Goal: Task Accomplishment & Management: Use online tool/utility

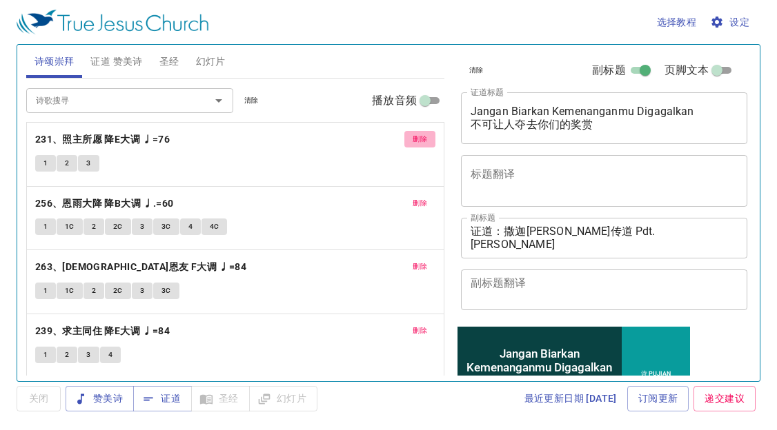
click at [412, 136] on span "删除" at bounding box center [419, 139] width 14 height 12
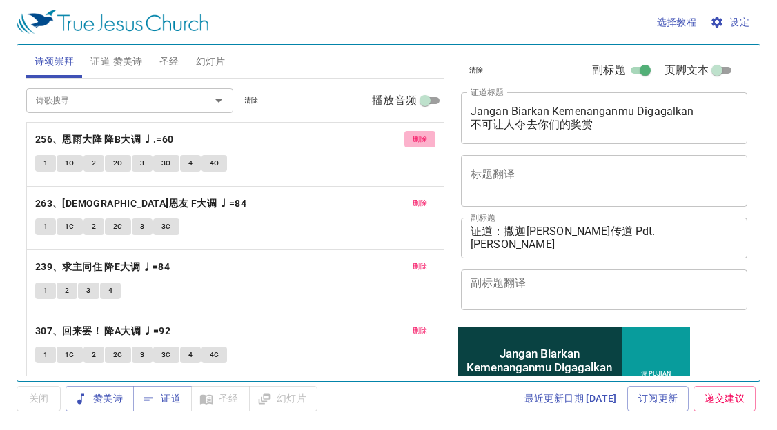
click at [412, 136] on span "删除" at bounding box center [419, 139] width 14 height 12
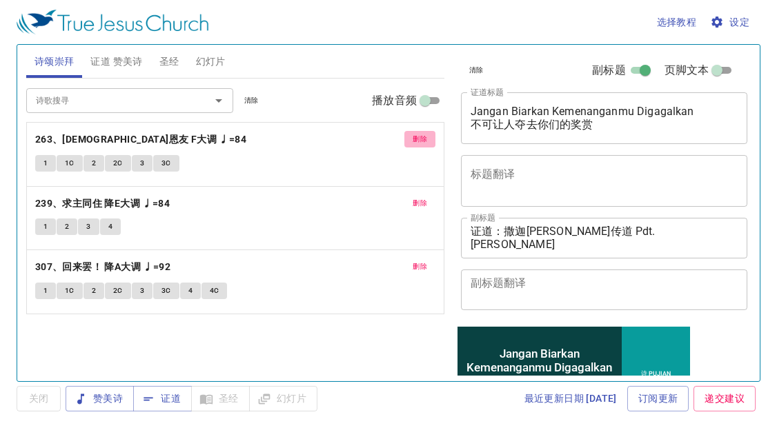
click at [406, 136] on button "删除" at bounding box center [419, 139] width 31 height 17
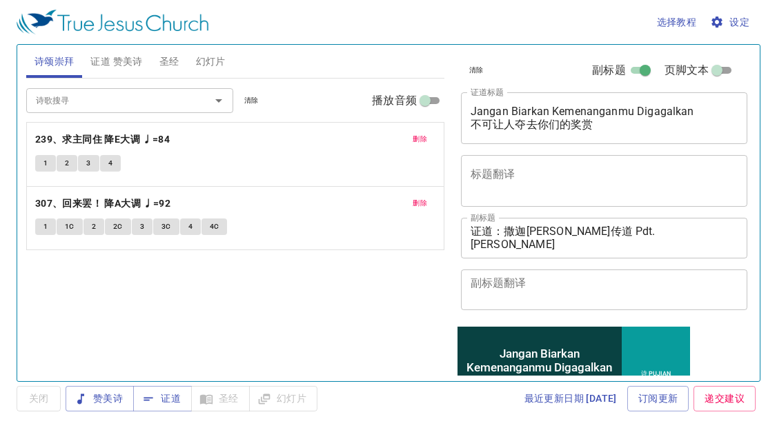
click at [406, 136] on button "删除" at bounding box center [419, 139] width 31 height 17
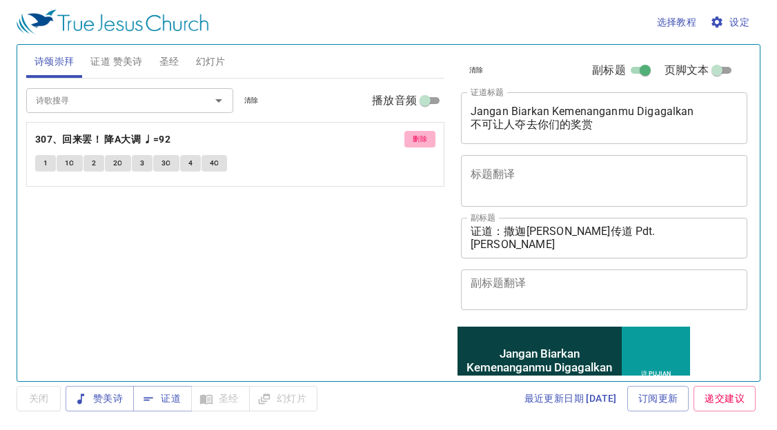
click at [406, 136] on button "删除" at bounding box center [419, 139] width 31 height 17
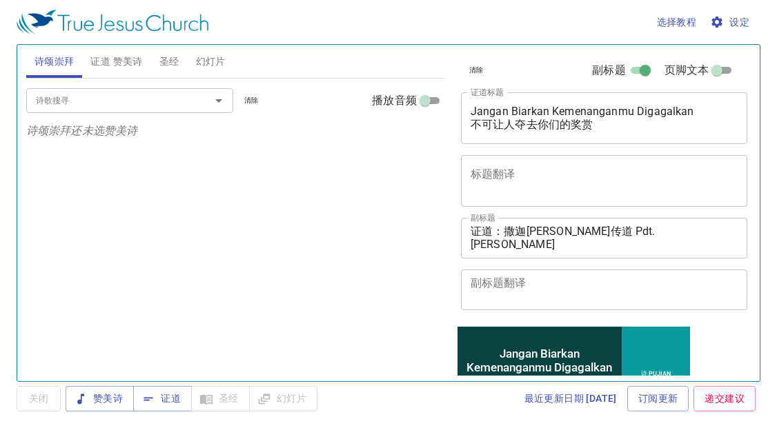
click at [113, 103] on input "诗歌搜寻" at bounding box center [109, 100] width 158 height 16
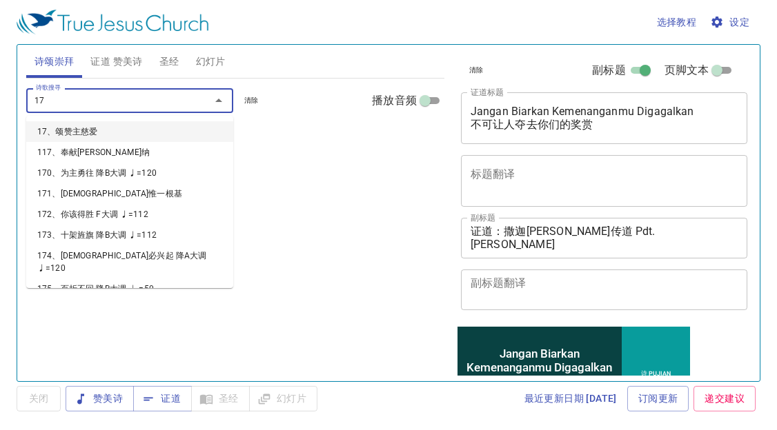
type input "177"
type input "178"
type input "179"
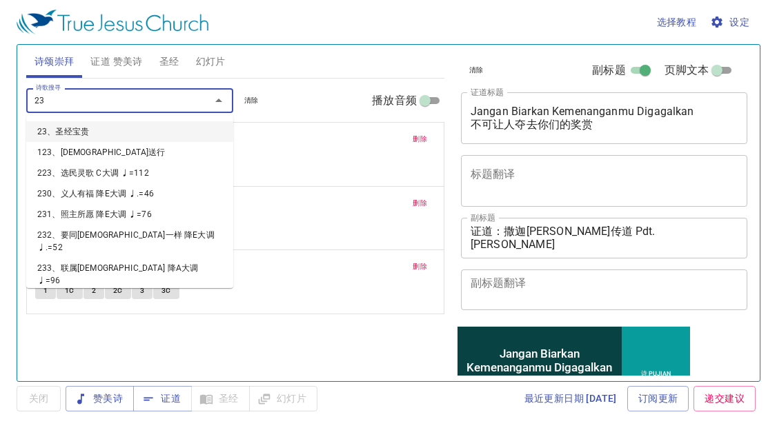
type input "235"
type input "239"
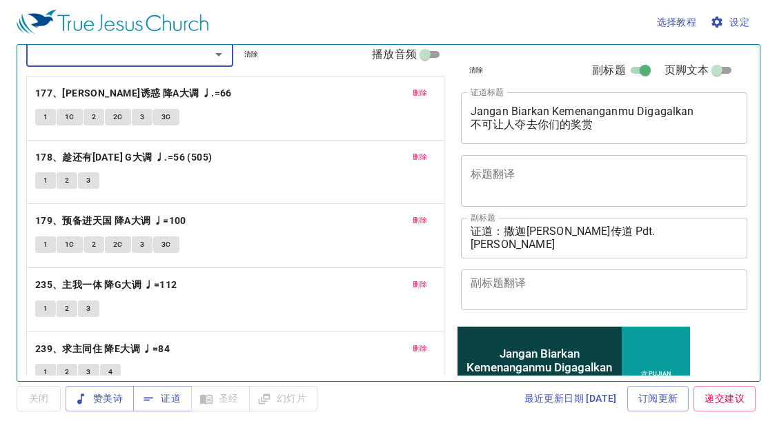
scroll to position [67, 0]
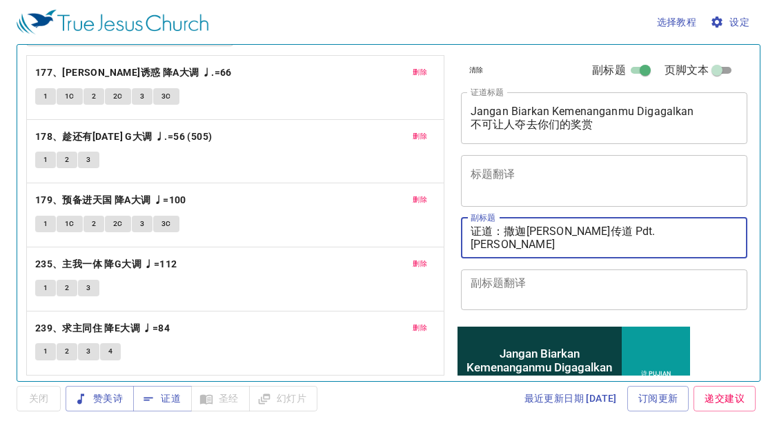
drag, startPoint x: 504, startPoint y: 227, endPoint x: 647, endPoint y: 232, distance: 143.6
click at [647, 232] on textarea "证道：撒迦利亚传道 Pdt. Zakaria 翻译：黄秀霞姊妹 Sis. Wong Siew Ha" at bounding box center [604, 238] width 268 height 26
paste textarea "张以撒传道 Pdt. Isaac Chong"
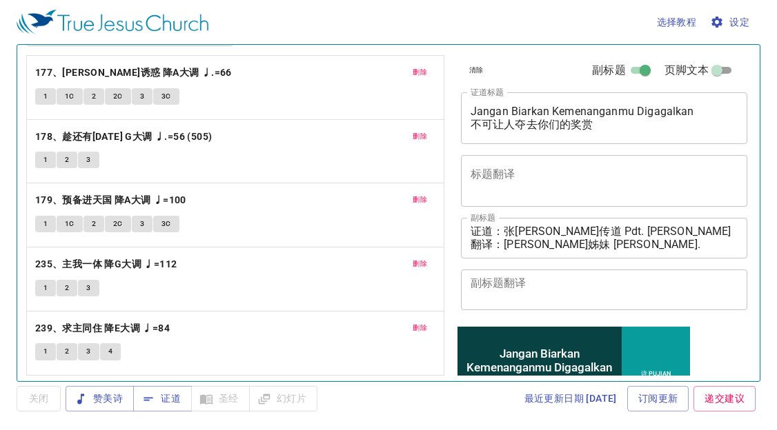
click at [173, 248] on div "删除 177、切莫顺从诱惑 降A大调 ♩.=66 1 1C 2 2C 3 3C 删除 178、趁还有今天 G大调 ♩.=56 (505) 1 2 3 删除 1…" at bounding box center [235, 215] width 418 height 65
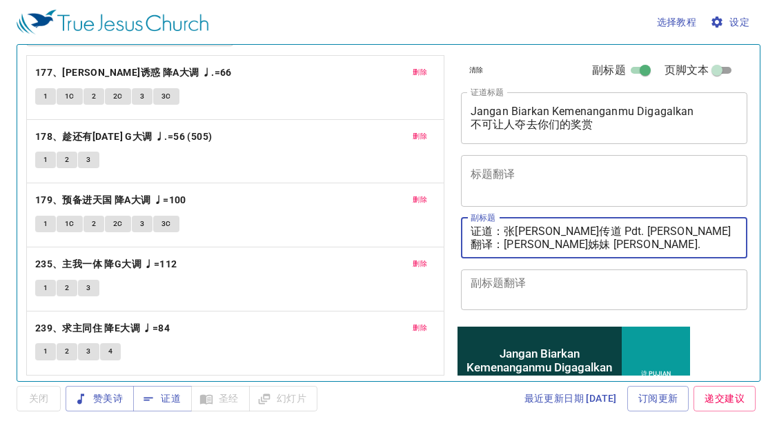
drag, startPoint x: 519, startPoint y: 252, endPoint x: 733, endPoint y: 221, distance: 216.1
click at [715, 239] on textarea "证道：张以撒传道 Pdt. Isaac Chong 翻译：黄秀霞姊妹 Sis. Wong Siew Ha" at bounding box center [604, 238] width 268 height 26
paste textarea "彩颜姊妹 Sis. Tang Choi Ngan"
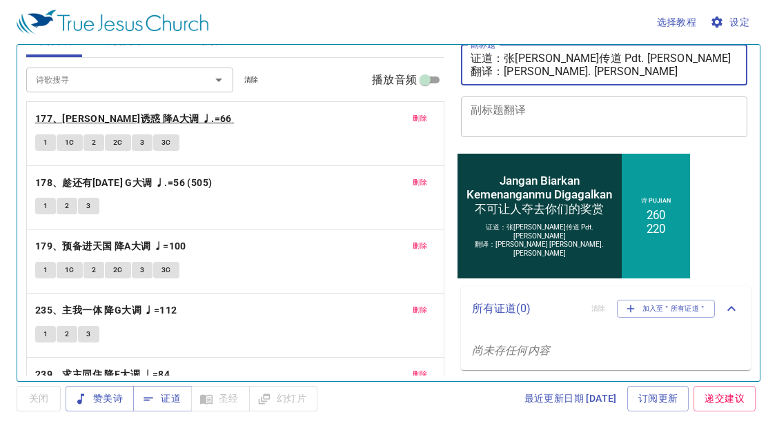
scroll to position [0, 0]
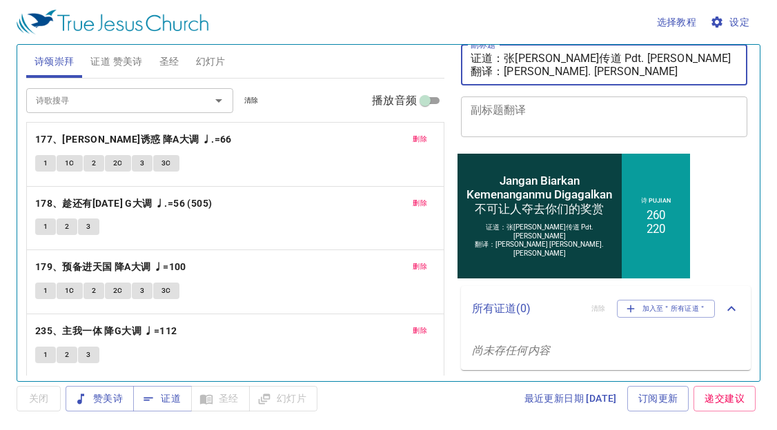
type textarea "证道：张[PERSON_NAME]传道 Pdt. [PERSON_NAME] 翻译：[PERSON_NAME]. [PERSON_NAME]"
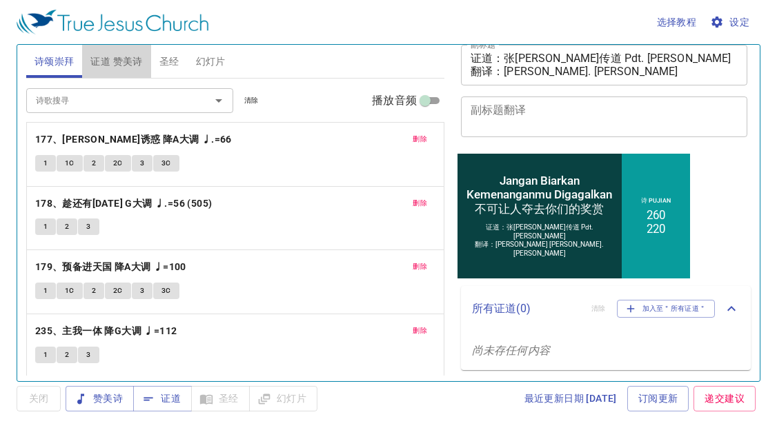
click at [109, 68] on span "证道 赞美诗" at bounding box center [116, 61] width 52 height 17
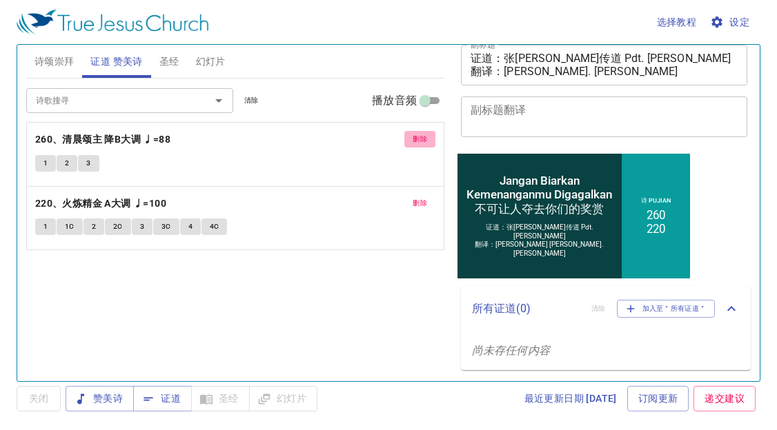
click at [414, 135] on span "删除" at bounding box center [419, 139] width 14 height 12
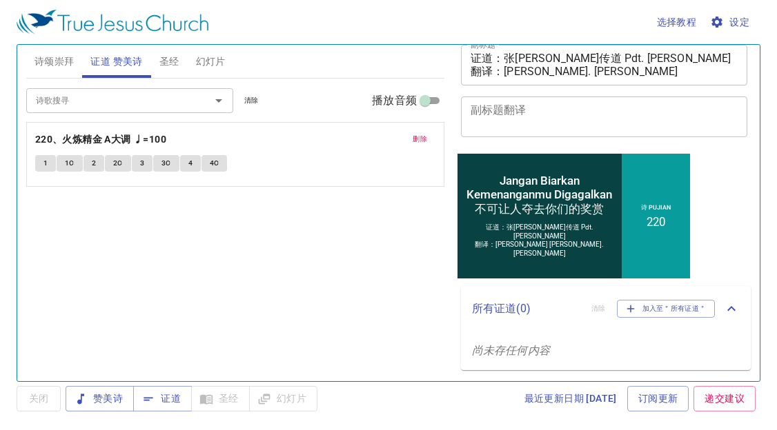
click at [412, 135] on span "删除" at bounding box center [419, 139] width 14 height 12
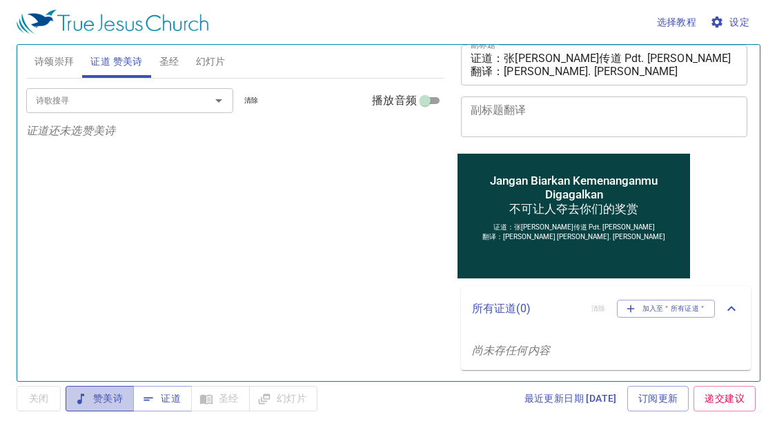
click at [117, 392] on span "赞美诗" at bounding box center [100, 398] width 46 height 17
click at [66, 51] on button "诗颂崇拜" at bounding box center [54, 61] width 57 height 33
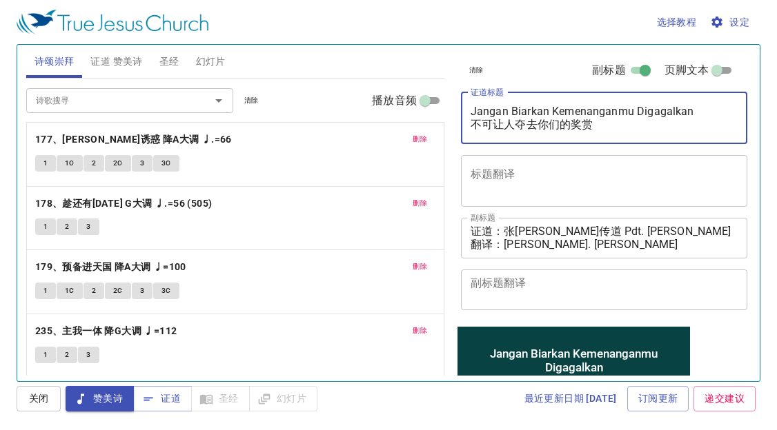
drag, startPoint x: 474, startPoint y: 108, endPoint x: 533, endPoint y: 118, distance: 60.1
click at [547, 123] on textarea "Jangan Biarkan Kemenanganmu Digagalkan 不可让人夺去你们的奖赏" at bounding box center [604, 118] width 268 height 26
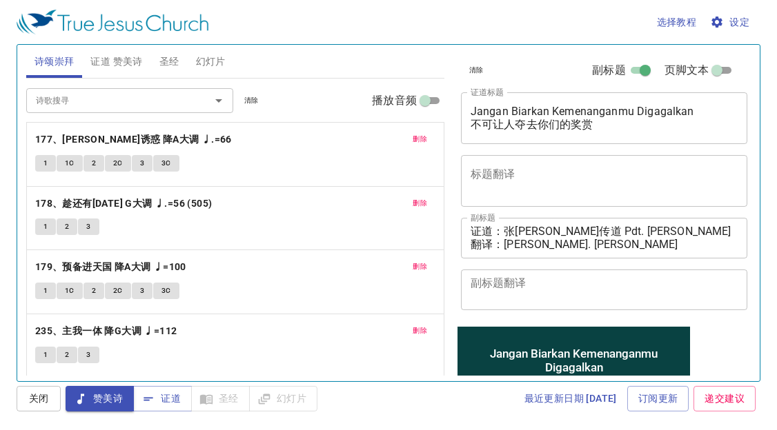
drag, startPoint x: 468, startPoint y: 112, endPoint x: 626, endPoint y: 137, distance: 160.0
click at [626, 137] on div "Jangan Biarkan Kemenanganmu Digagalkan 不可让人夺去你们的奖赏 x 证道标题" at bounding box center [604, 118] width 287 height 52
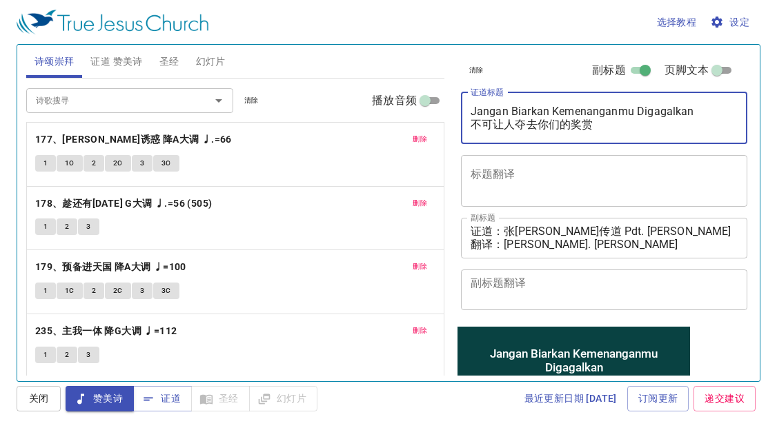
drag, startPoint x: 470, startPoint y: 111, endPoint x: 609, endPoint y: 130, distance: 139.9
click at [609, 130] on textarea "Jangan Biarkan Kemenanganmu Digagalkan 不可让人夺去你们的奖赏" at bounding box center [604, 118] width 268 height 26
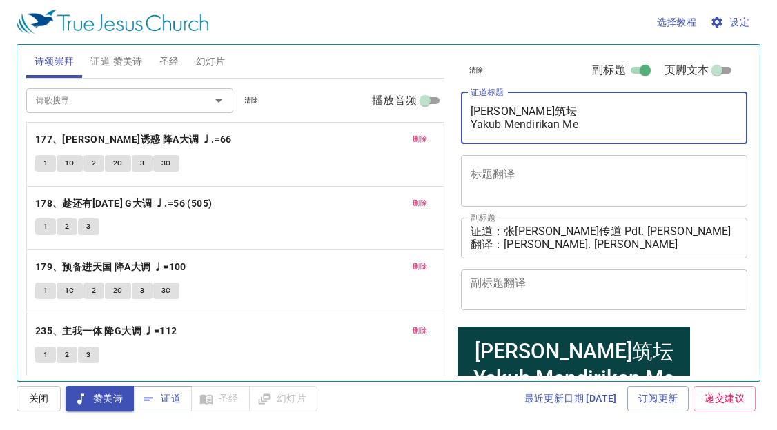
type textarea "雅各筑坛 Yakub Mendirikan Mez"
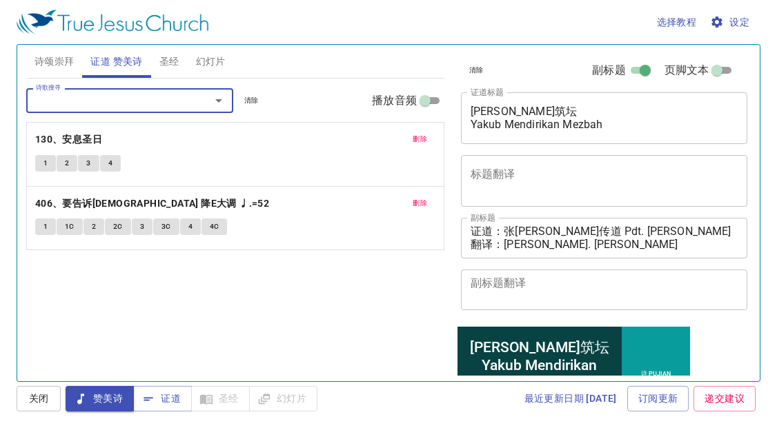
click at [64, 56] on span "诗颂崇拜" at bounding box center [54, 61] width 40 height 17
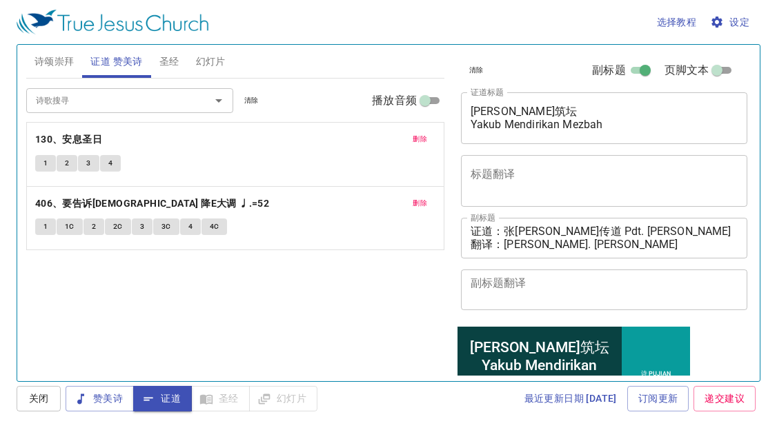
click at [172, 53] on span "圣经" at bounding box center [169, 61] width 20 height 17
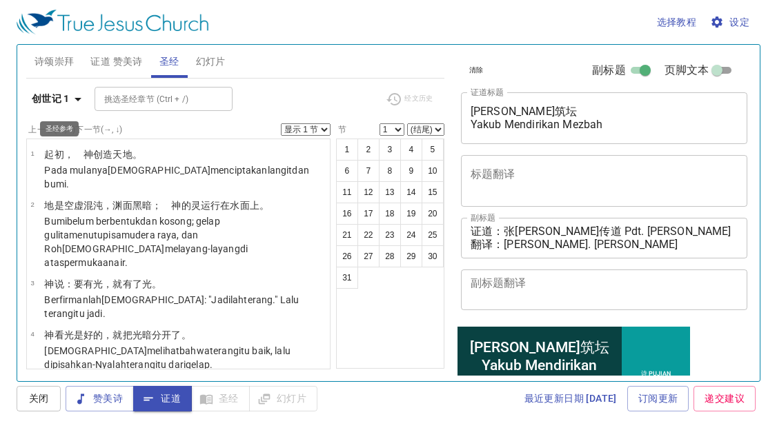
click at [74, 102] on icon "button" at bounding box center [78, 99] width 17 height 17
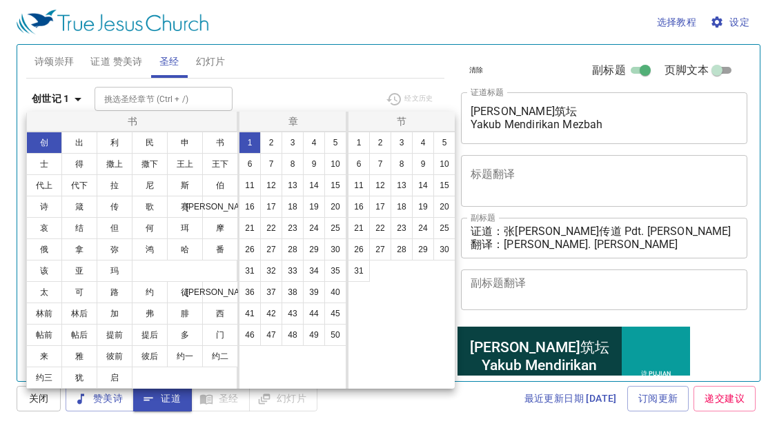
click at [41, 137] on button "创" at bounding box center [44, 143] width 36 height 22
click at [337, 271] on button "35" at bounding box center [335, 271] width 22 height 22
click at [360, 139] on button "1" at bounding box center [359, 143] width 22 height 22
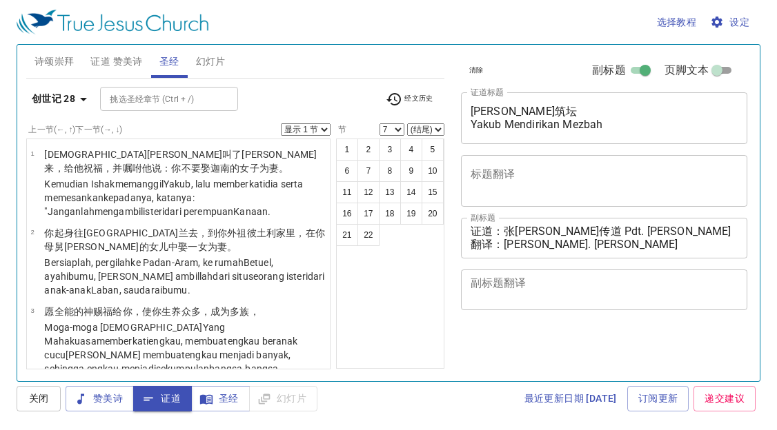
select select "7"
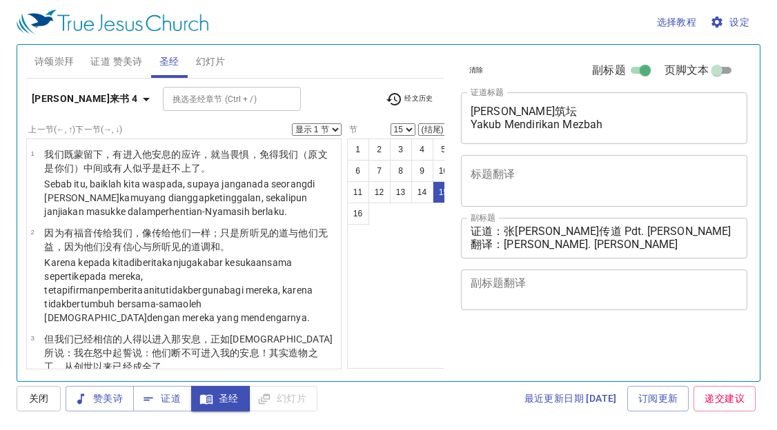
select select "15"
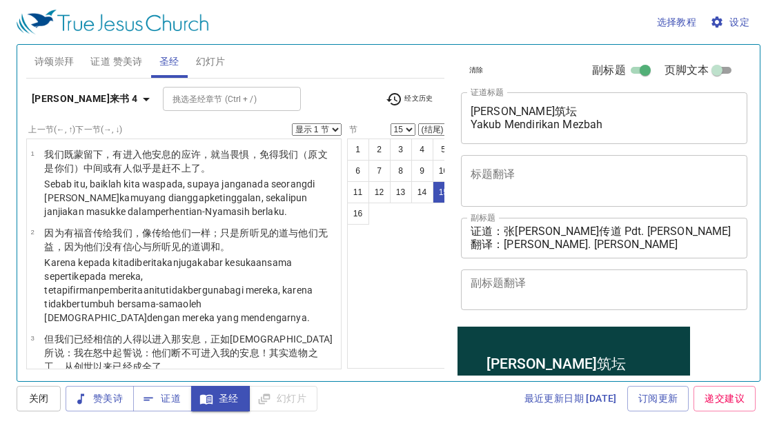
scroll to position [1066, 0]
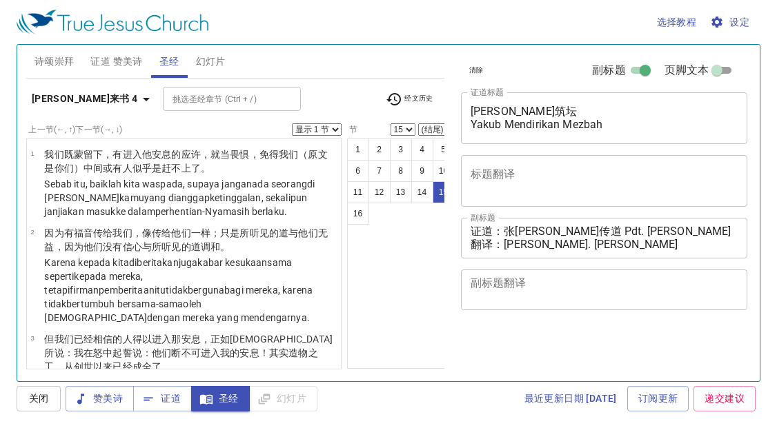
select select "15"
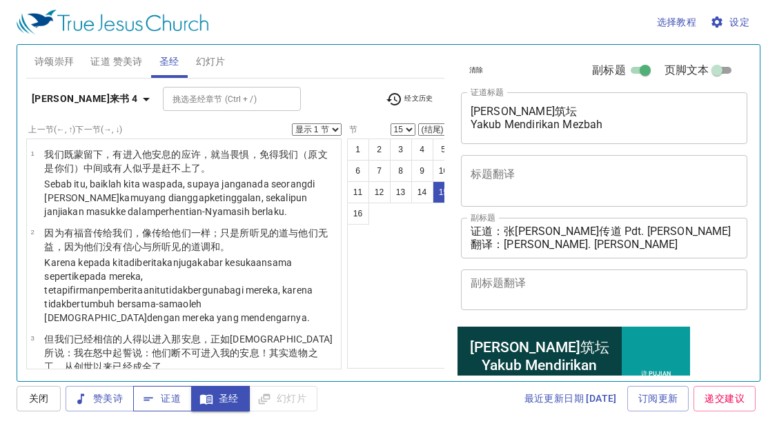
click at [156, 407] on span "证道" at bounding box center [162, 398] width 37 height 17
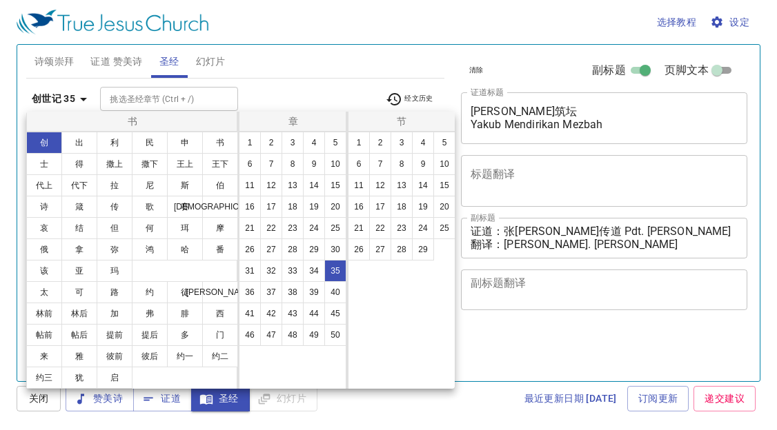
select select "15"
